Goal: Ask a question

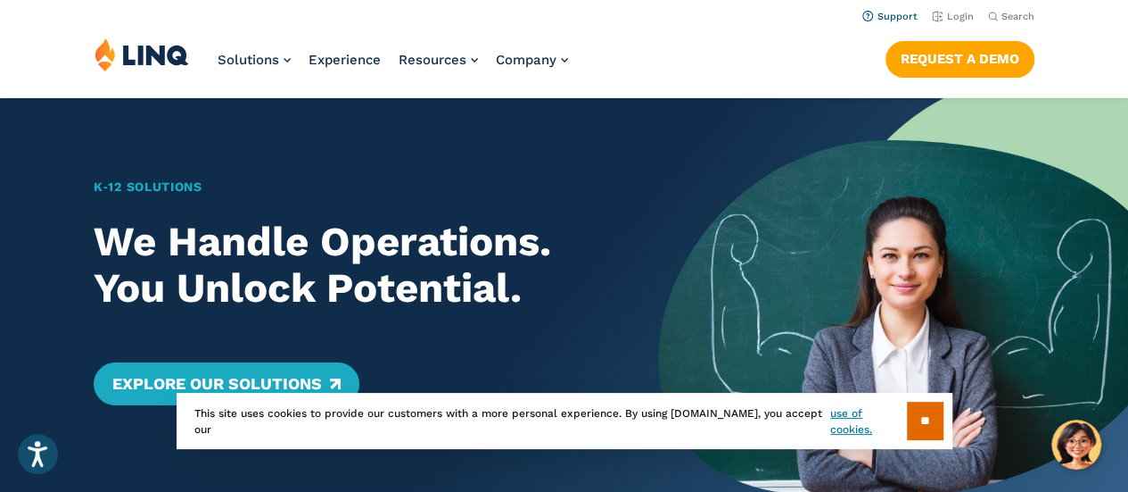
click at [896, 15] on link "Support" at bounding box center [890, 17] width 55 height 12
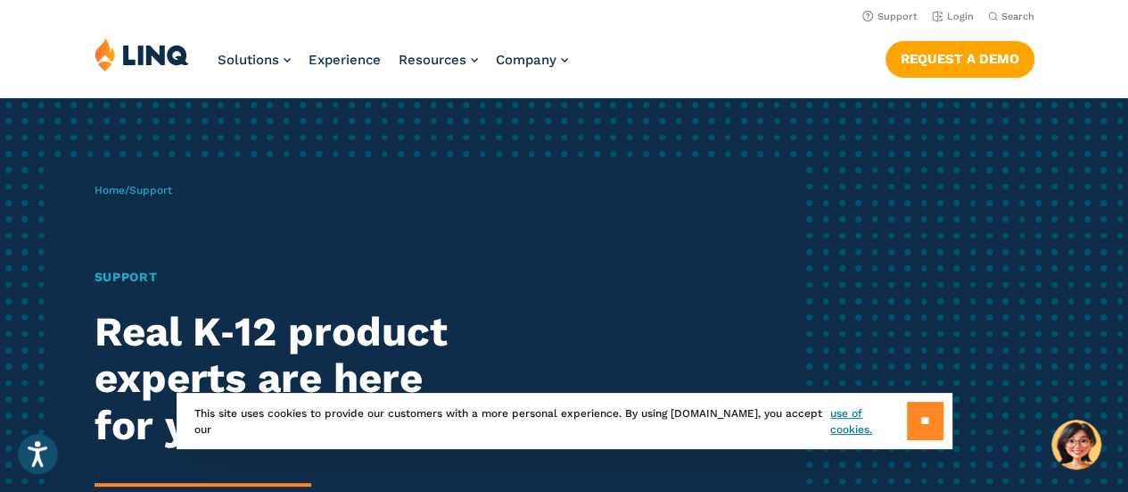
click at [922, 415] on input "**" at bounding box center [925, 420] width 37 height 38
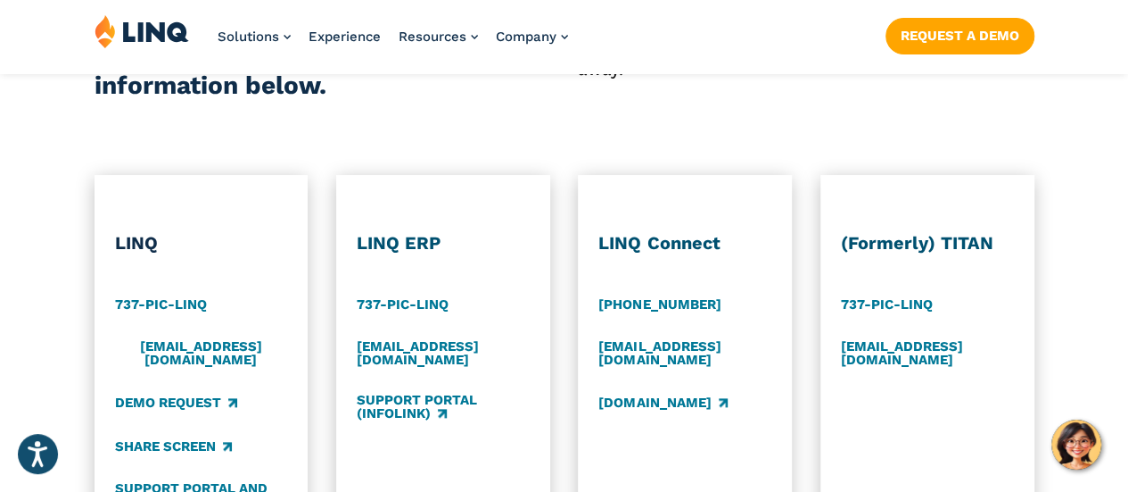
scroll to position [870, 0]
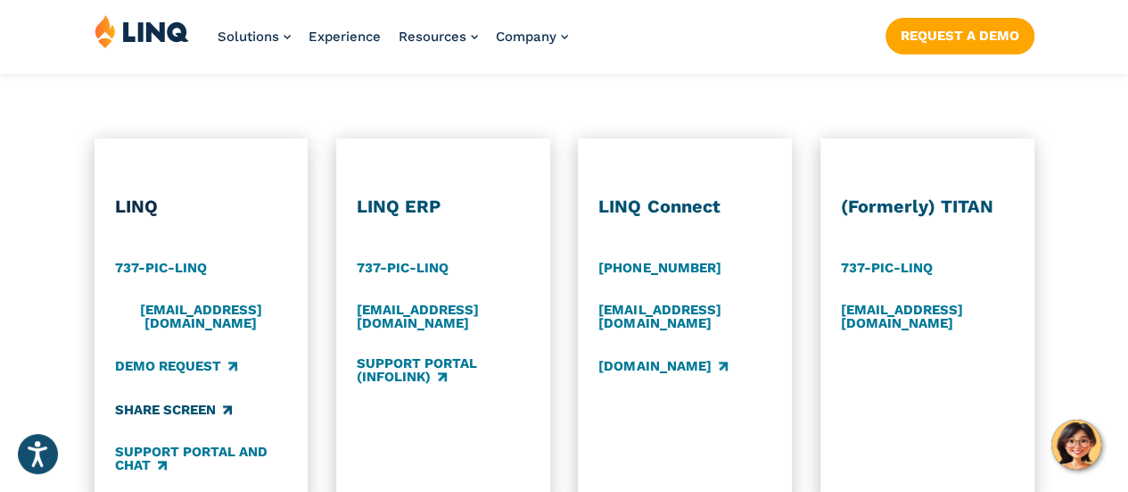
click at [189, 402] on link "Share Screen" at bounding box center [173, 410] width 117 height 20
